Goal: Information Seeking & Learning: Compare options

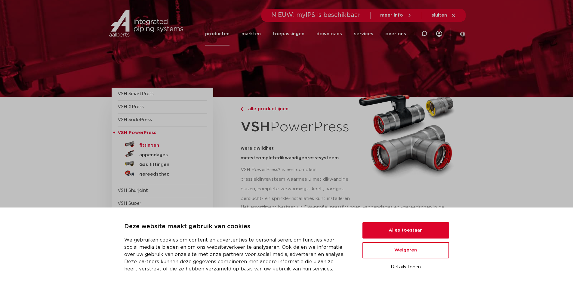
click at [141, 145] on h5 "fittingen" at bounding box center [169, 145] width 60 height 5
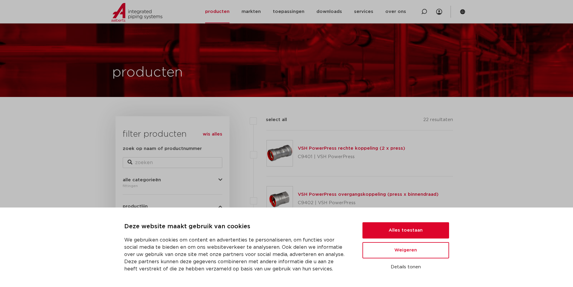
scroll to position [30, 0]
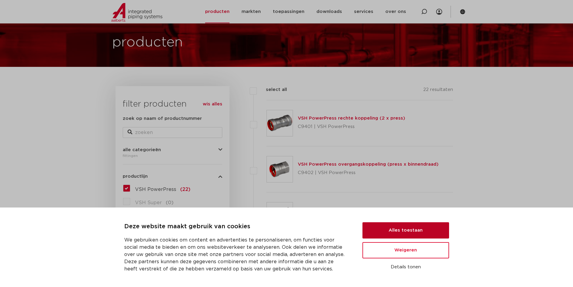
click at [418, 229] on button "Alles toestaan" at bounding box center [405, 230] width 87 height 16
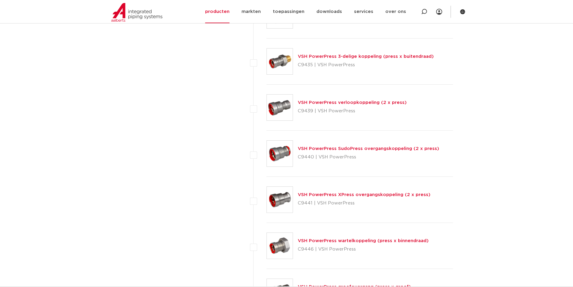
scroll to position [812, 0]
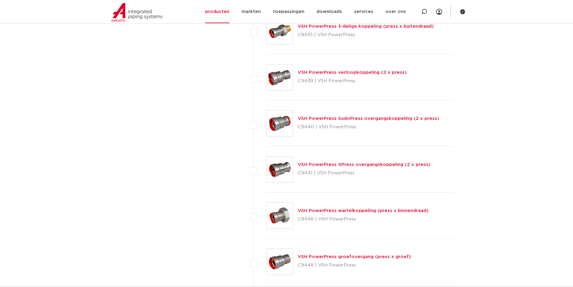
click at [343, 164] on link "VSH PowerPress XPress overgangskoppeling (2 x press)" at bounding box center [364, 164] width 133 height 5
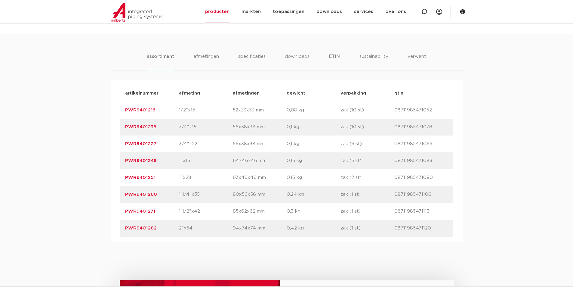
scroll to position [241, 0]
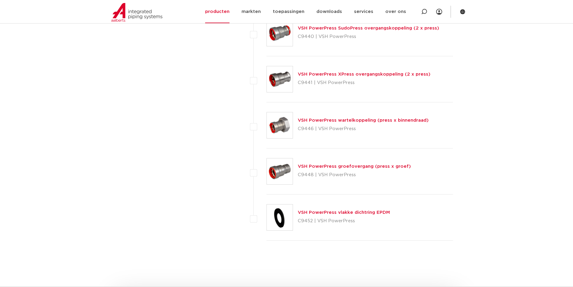
scroll to position [872, 0]
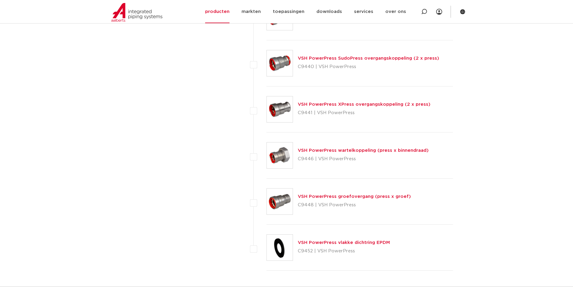
click at [319, 103] on link "VSH PowerPress XPress overgangskoppeling (2 x press)" at bounding box center [364, 104] width 133 height 5
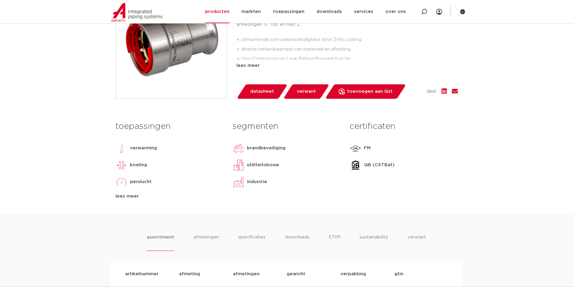
scroll to position [60, 0]
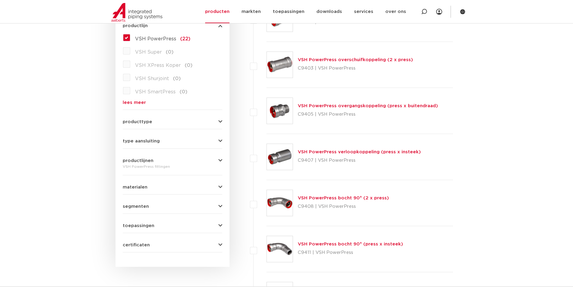
scroll to position [150, 0]
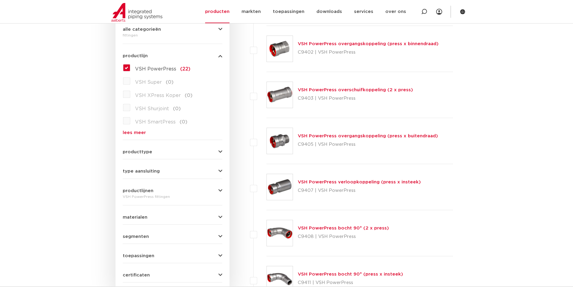
click at [327, 91] on link "VSH PowerPress overschuifkoppeling (2 x press)" at bounding box center [355, 90] width 115 height 5
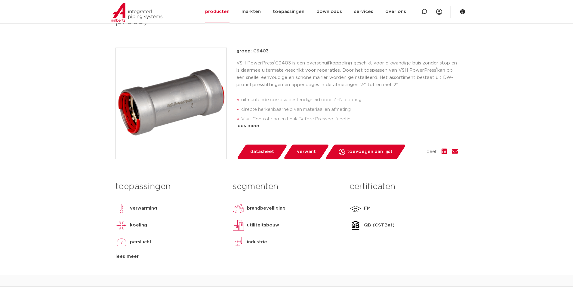
scroll to position [60, 0]
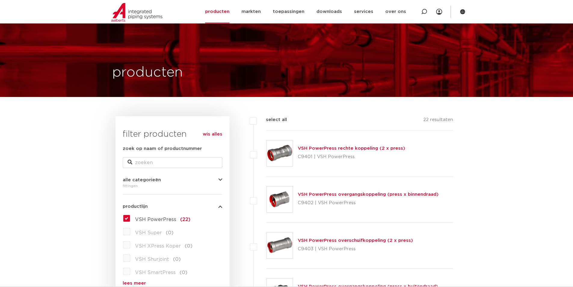
scroll to position [60, 0]
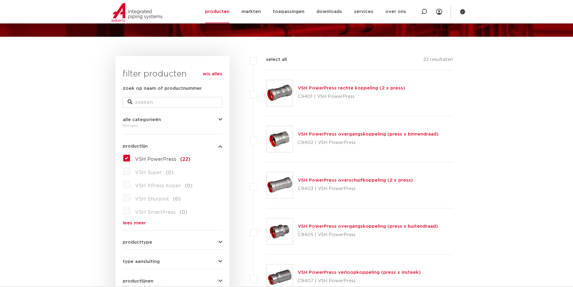
click at [140, 225] on link "lees meer" at bounding box center [173, 222] width 100 height 5
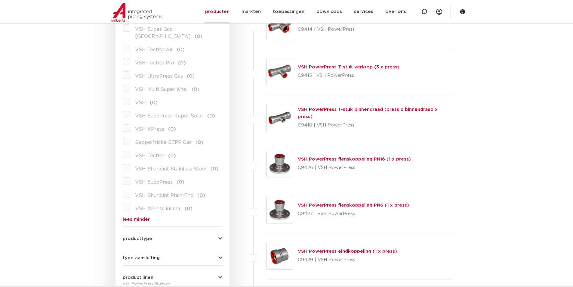
scroll to position [571, 0]
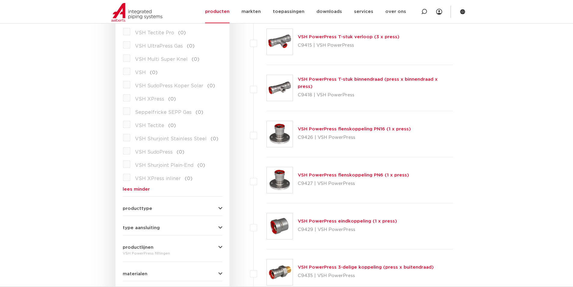
click at [218, 201] on div "producttype meerdelig (2) accessoires (fittings) (1) demontabel (0) voordeelpak…" at bounding box center [173, 205] width 100 height 9
click at [219, 206] on icon "button" at bounding box center [220, 208] width 4 height 5
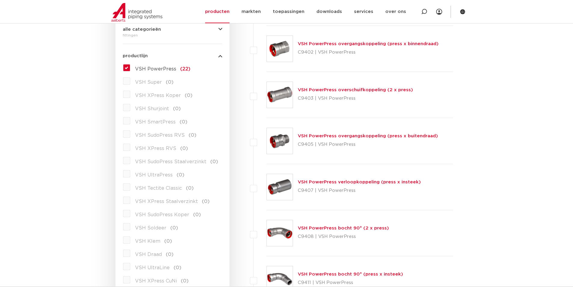
scroll to position [0, 0]
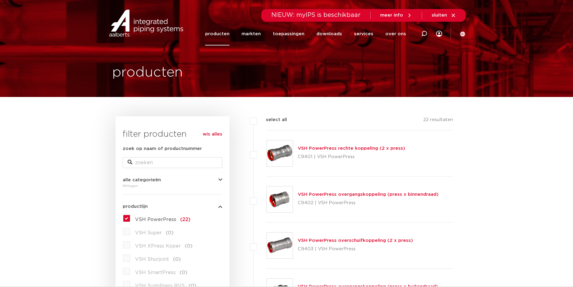
click at [130, 218] on label "VSH PowerPress (22)" at bounding box center [160, 218] width 60 height 10
click at [0, 0] on input "VSH PowerPress (22)" at bounding box center [0, 0] width 0 height 0
click at [213, 134] on link "wis alles" at bounding box center [213, 134] width 20 height 7
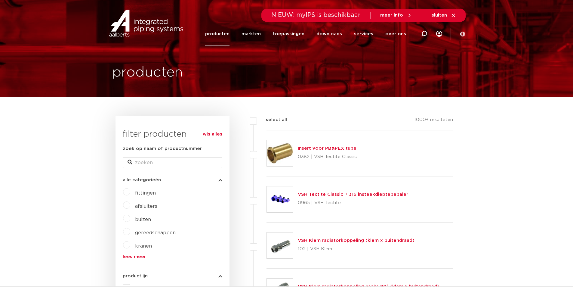
click at [130, 193] on label "fittingen" at bounding box center [143, 192] width 26 height 10
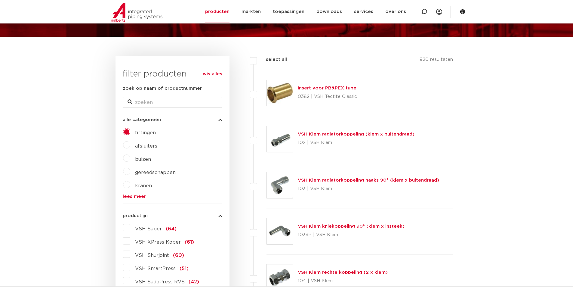
scroll to position [120, 0]
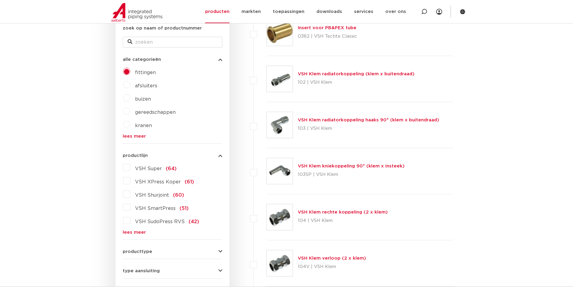
click at [137, 231] on link "lees meer" at bounding box center [173, 232] width 100 height 5
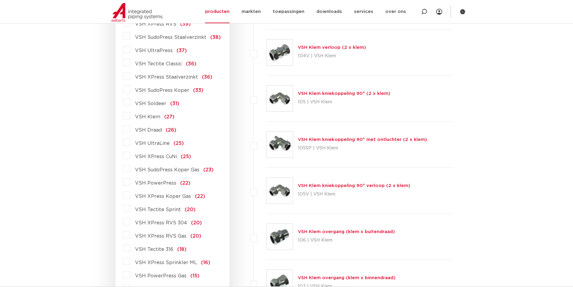
scroll to position [391, 0]
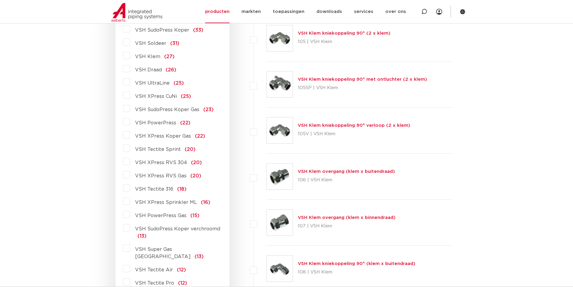
click at [203, 202] on span "(16)" at bounding box center [205, 202] width 9 height 5
click at [0, 0] on input "VSH XPress Sprinkler ML (16)" at bounding box center [0, 0] width 0 height 0
